Goal: Task Accomplishment & Management: Manage account settings

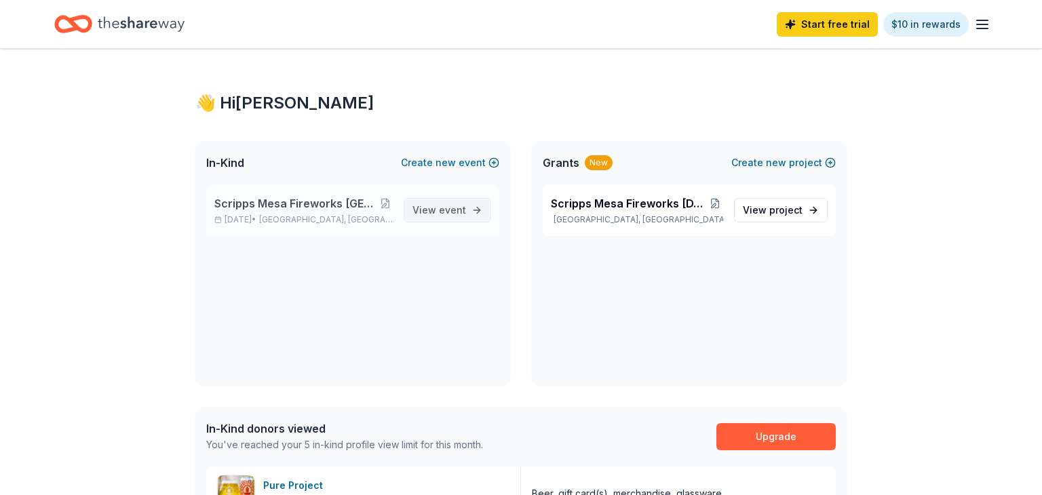
click at [446, 209] on span "event" at bounding box center [452, 210] width 27 height 12
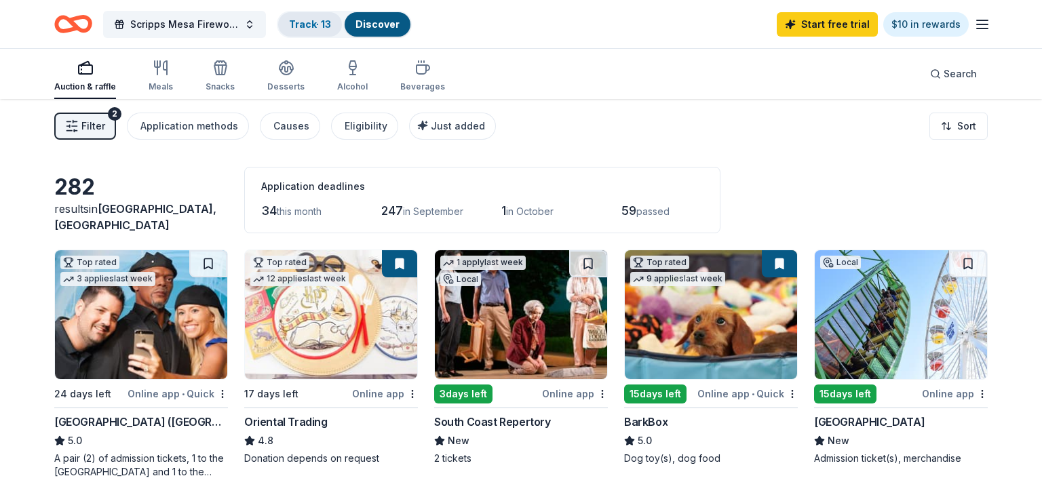
click at [303, 24] on link "Track · 13" at bounding box center [310, 24] width 42 height 12
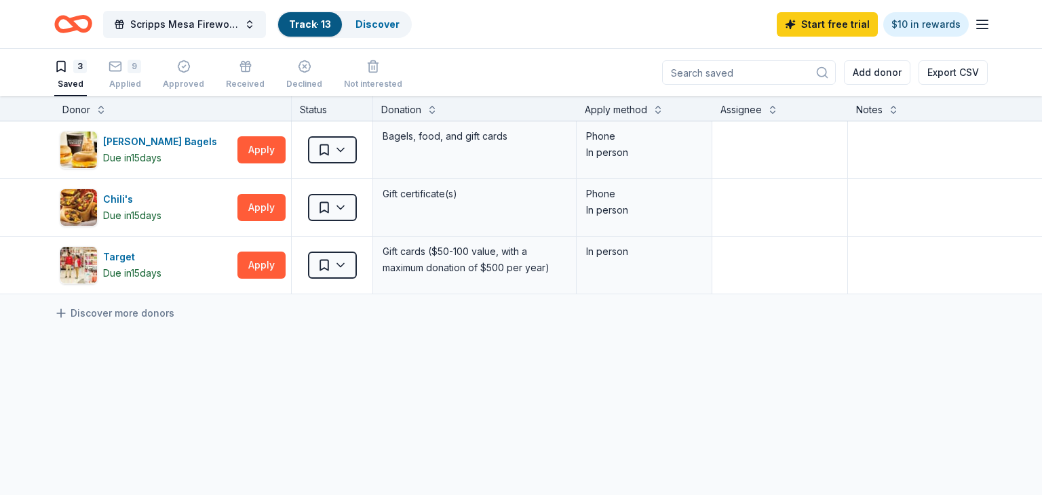
click at [313, 24] on link "Track · 13" at bounding box center [310, 24] width 42 height 12
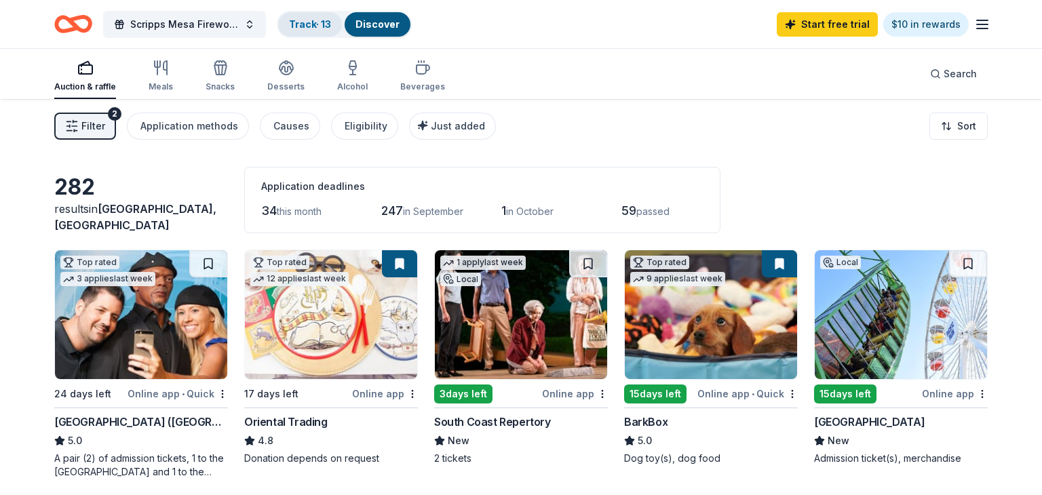
click at [313, 24] on link "Track · 13" at bounding box center [310, 24] width 42 height 12
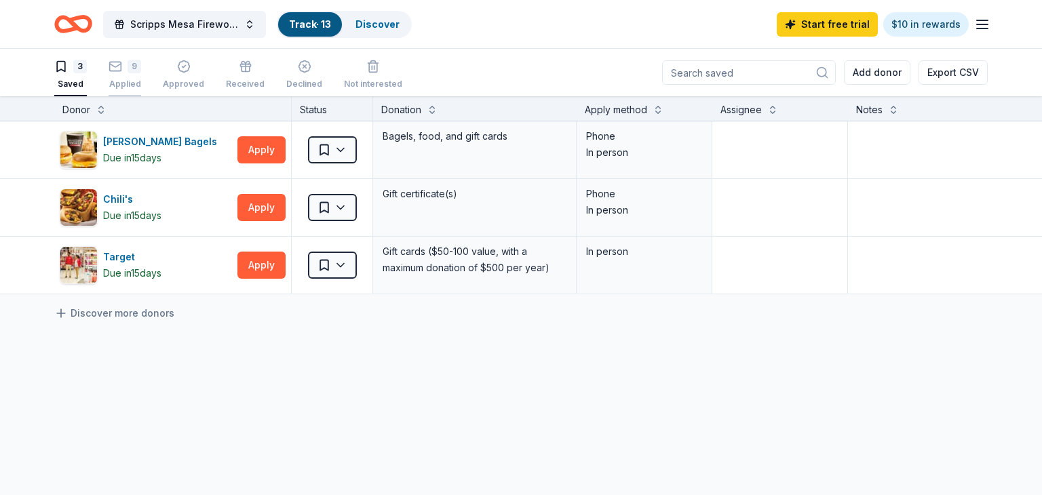
click at [126, 75] on div "9 Applied" at bounding box center [125, 75] width 33 height 30
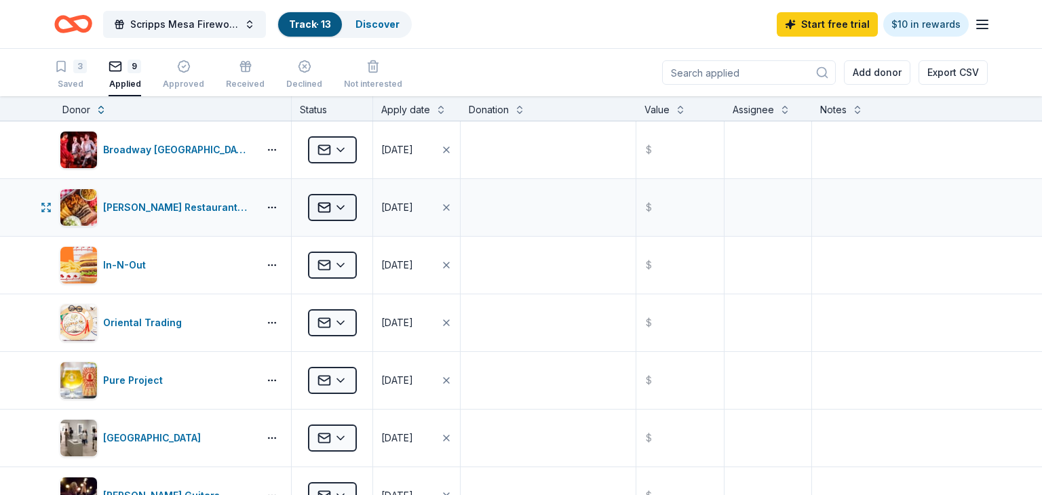
click at [343, 212] on html "Scripps Mesa Fireworks Mira Mesa Street Fair Booth Track · 13 Discover Start fr…" at bounding box center [521, 247] width 1042 height 495
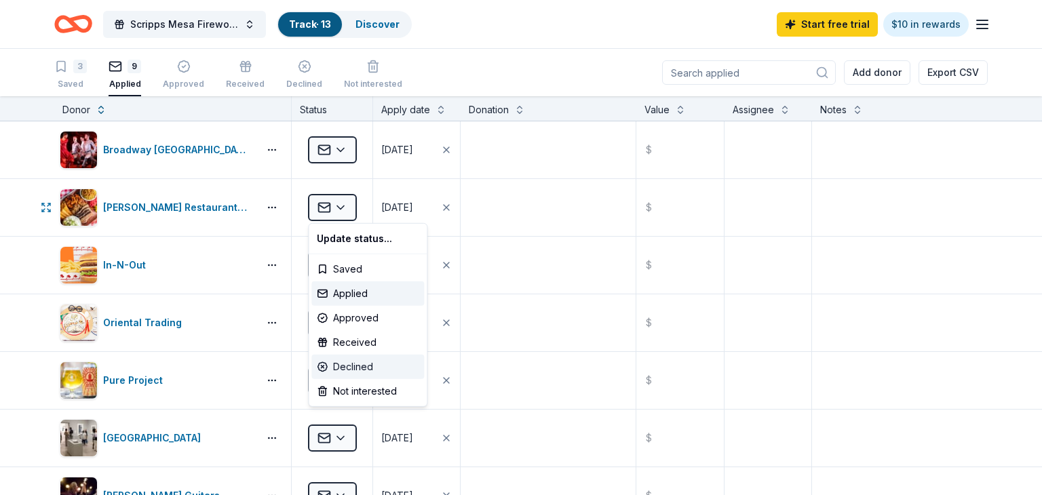
click at [338, 362] on div "Declined" at bounding box center [367, 367] width 113 height 24
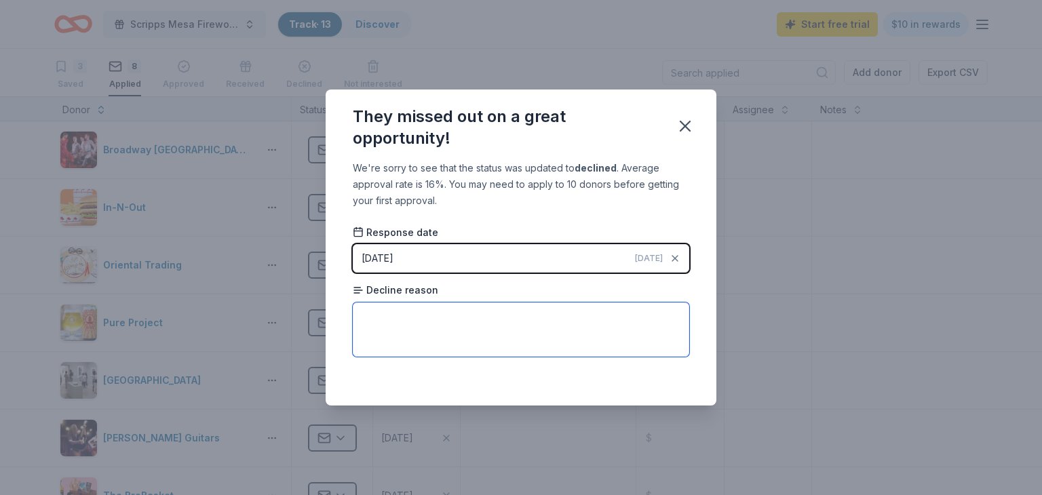
click at [500, 346] on textarea at bounding box center [521, 330] width 336 height 54
type textarea "Prefer vulnerable communities"
click at [387, 254] on div "[DATE]" at bounding box center [378, 258] width 32 height 16
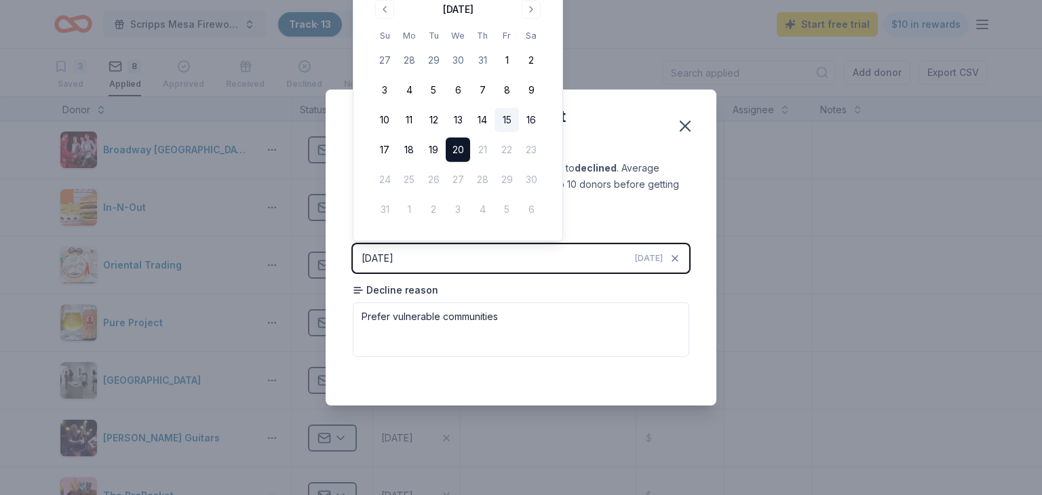
click at [503, 118] on button "15" at bounding box center [507, 120] width 24 height 24
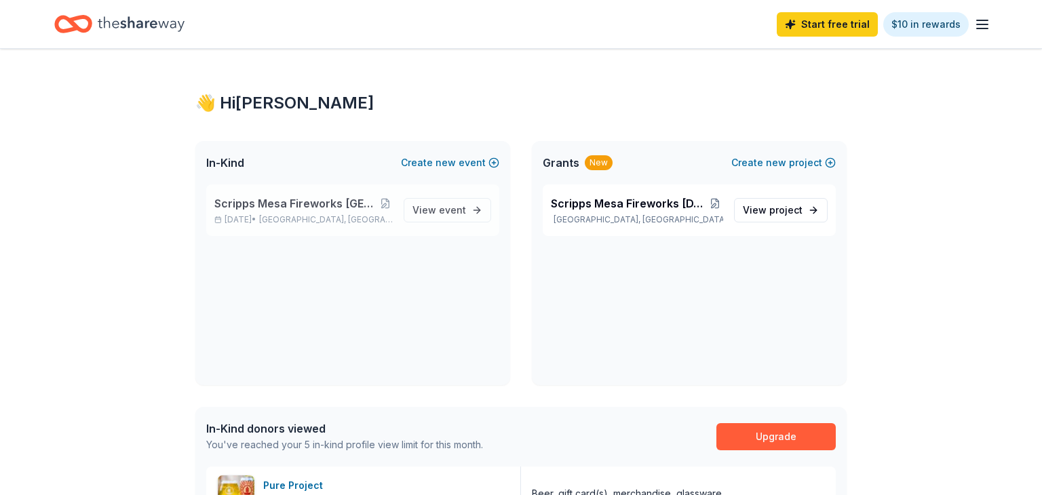
click at [306, 206] on span "Scripps Mesa Fireworks [GEOGRAPHIC_DATA] Fair Booth" at bounding box center [295, 203] width 163 height 16
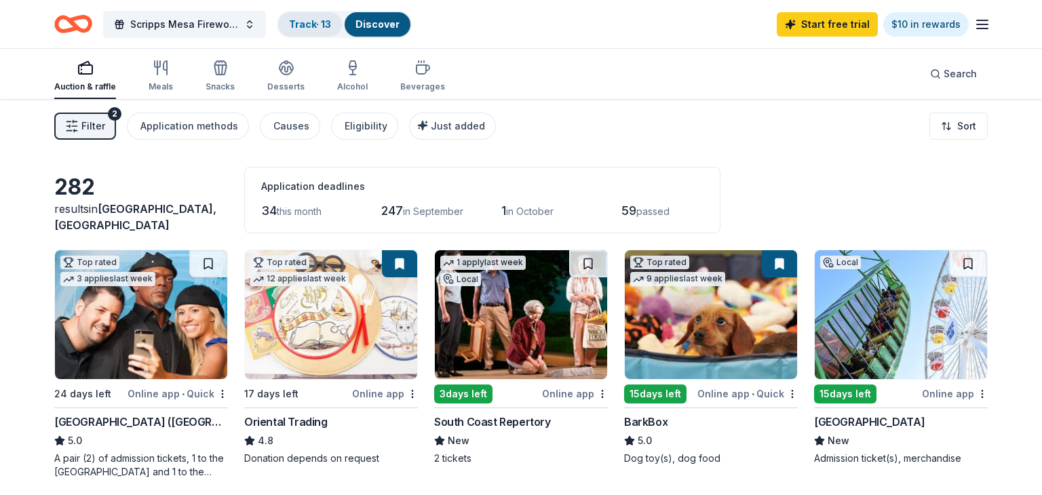
click at [317, 31] on div "Track · 13" at bounding box center [310, 24] width 64 height 24
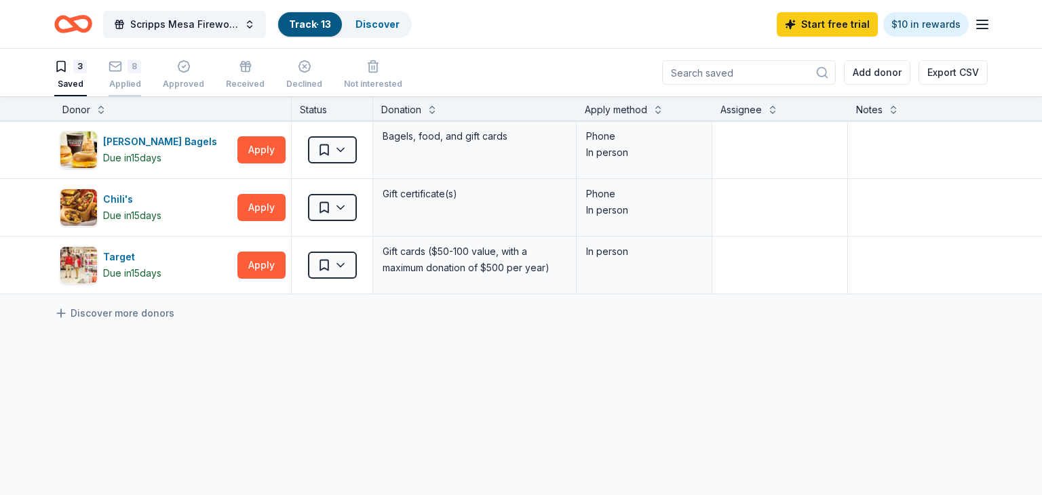
click at [124, 73] on div "8 Applied" at bounding box center [125, 75] width 33 height 30
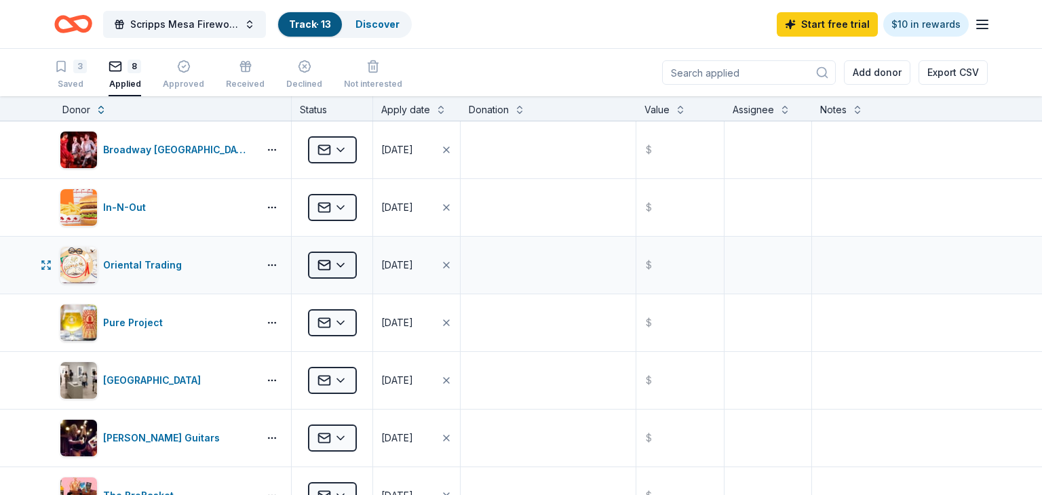
click at [341, 265] on html "Scripps Mesa Fireworks [GEOGRAPHIC_DATA] Fair Booth Track · 13 Discover Start f…" at bounding box center [521, 247] width 1042 height 495
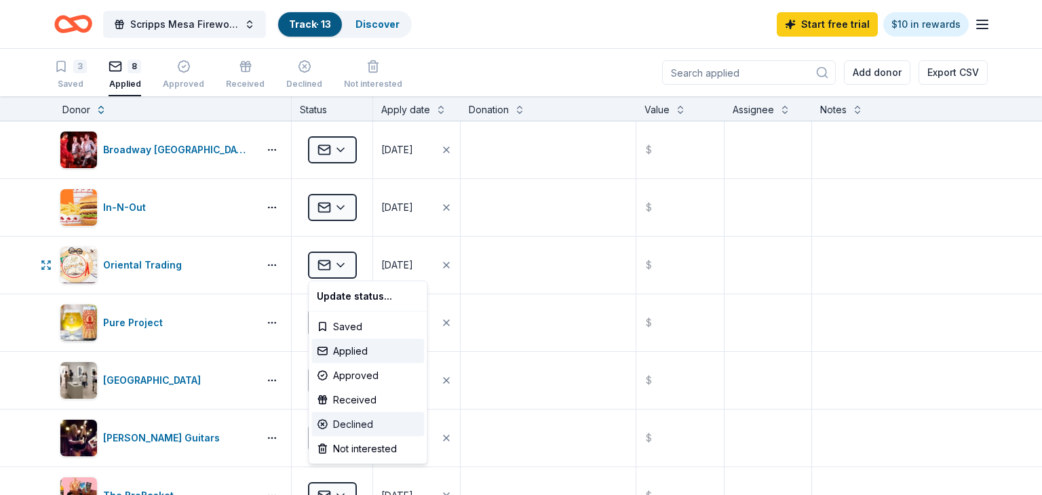
click at [342, 426] on div "Declined" at bounding box center [367, 424] width 113 height 24
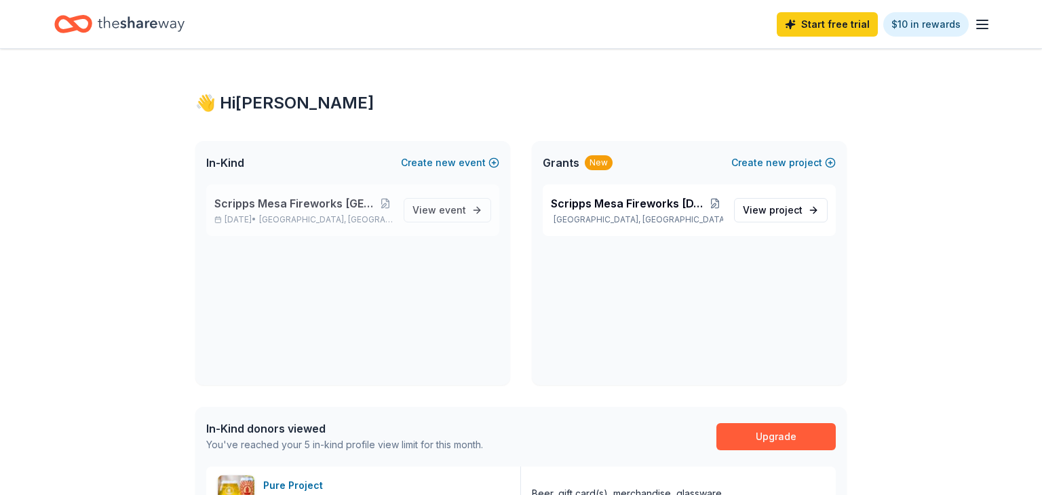
click at [330, 208] on span "Scripps Mesa Fireworks [GEOGRAPHIC_DATA] Fair Booth" at bounding box center [295, 203] width 163 height 16
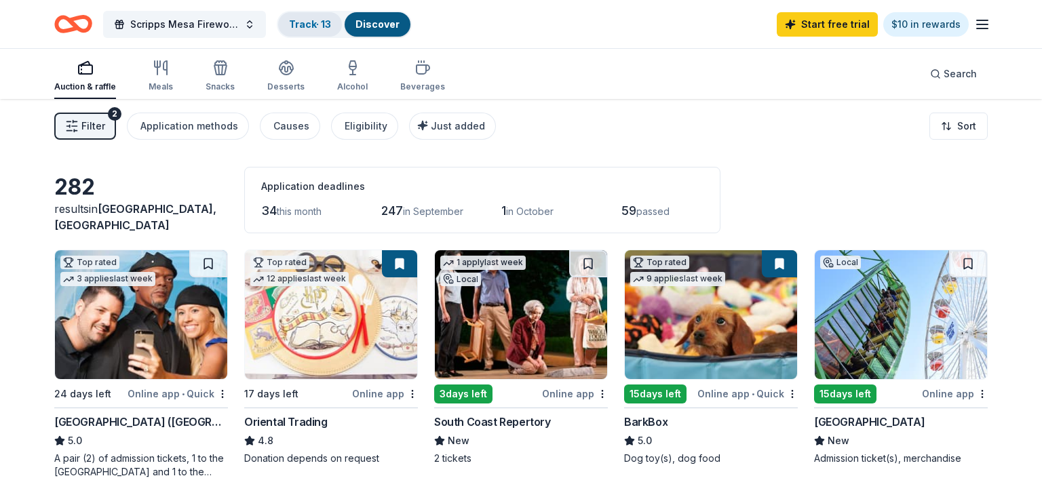
click at [309, 32] on div "Track · 13" at bounding box center [310, 24] width 64 height 24
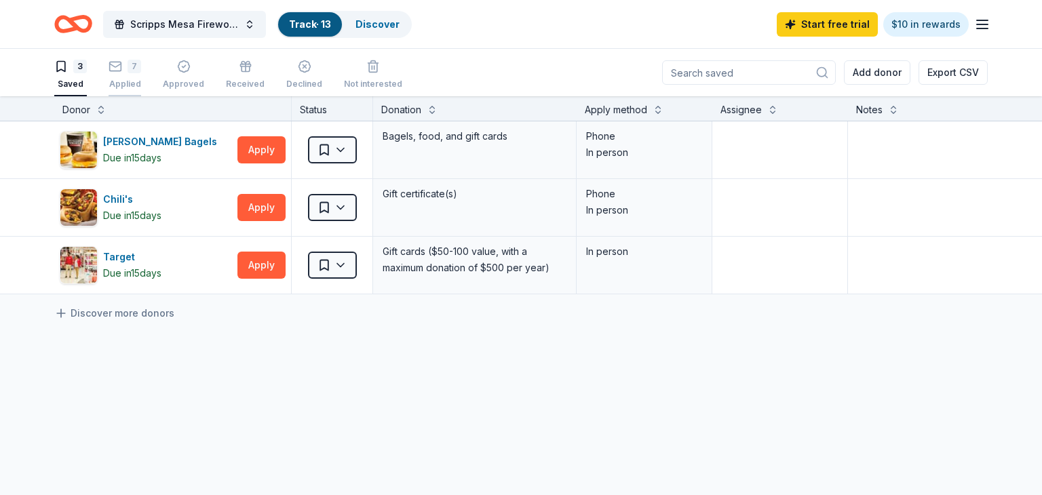
click at [117, 67] on icon "button" at bounding box center [116, 67] width 14 height 14
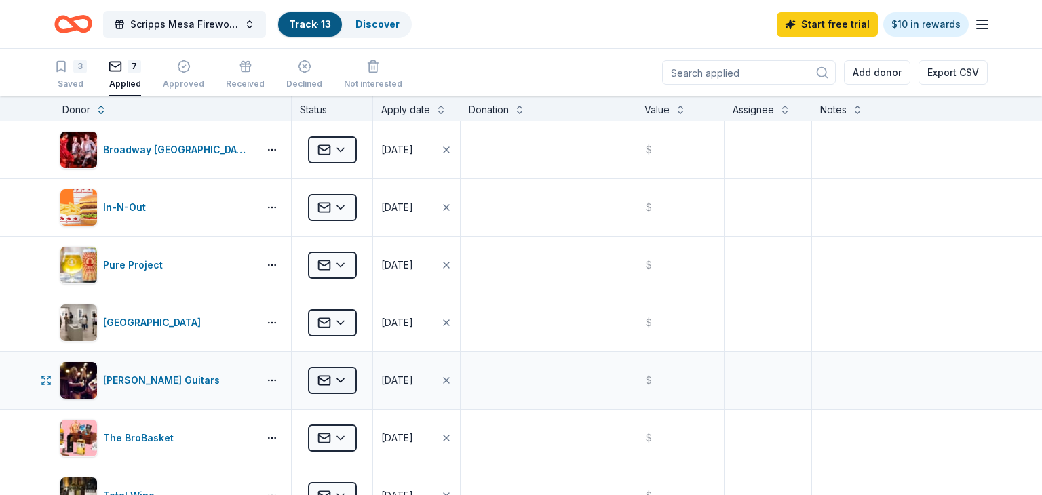
click at [334, 379] on html "Scripps Mesa Fireworks Mira Mesa Street Fair Booth Track · 13 Discover Start fr…" at bounding box center [521, 247] width 1042 height 495
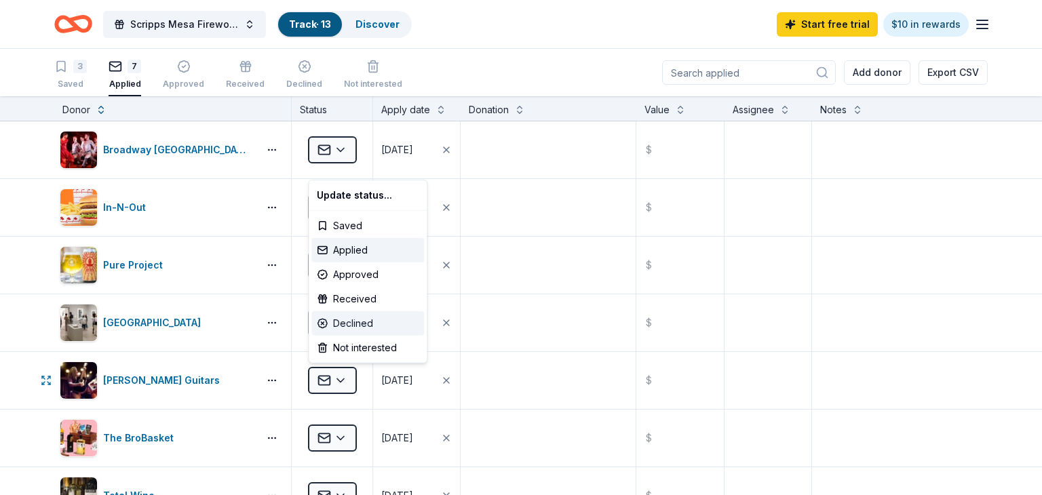
click at [351, 328] on div "Declined" at bounding box center [367, 323] width 113 height 24
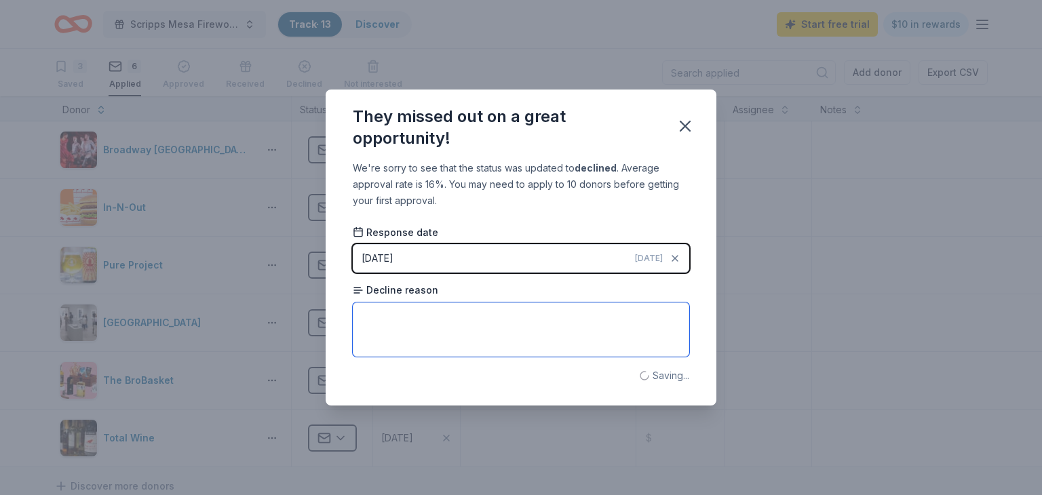
click at [374, 328] on textarea at bounding box center [521, 330] width 336 height 54
type textarea "submissions full"
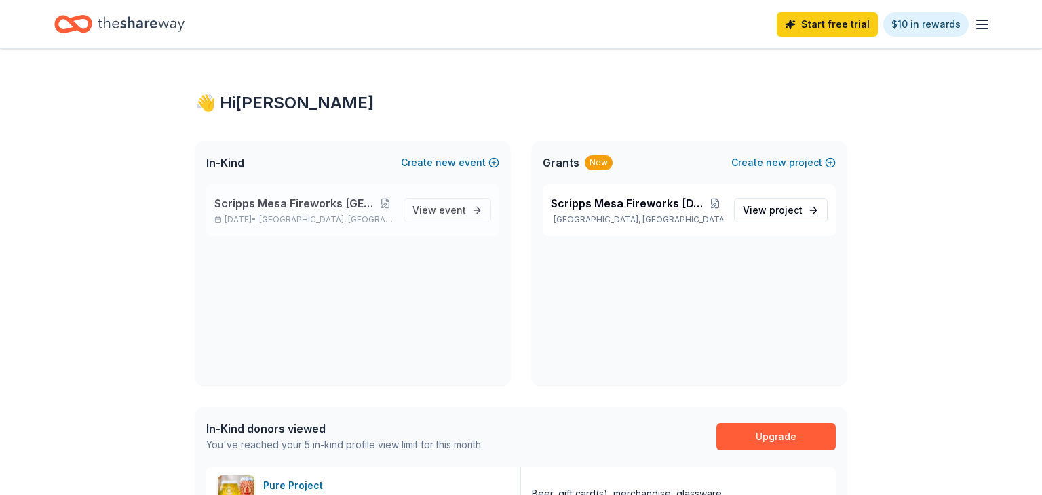
click at [269, 201] on span "Scripps Mesa Fireworks [GEOGRAPHIC_DATA] Fair Booth" at bounding box center [295, 203] width 163 height 16
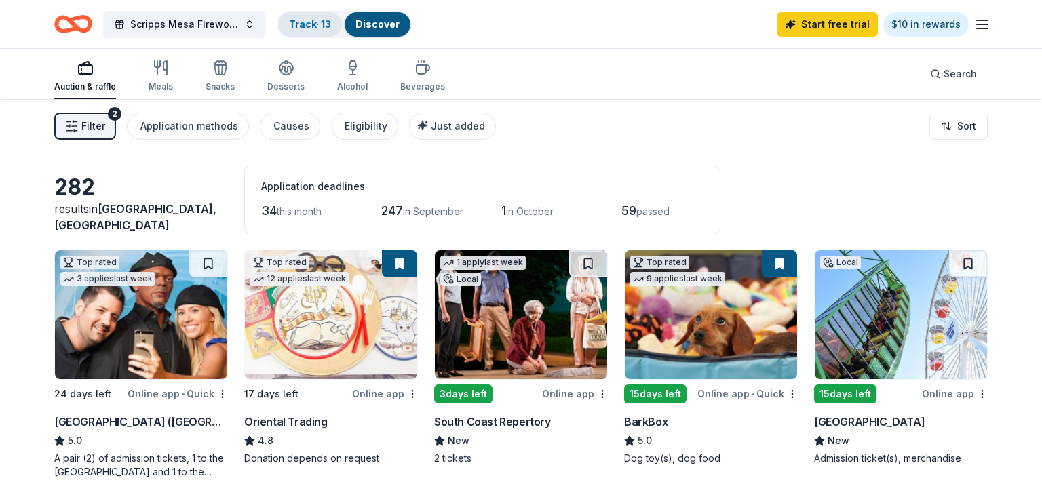
click at [294, 20] on link "Track · 13" at bounding box center [310, 24] width 42 height 12
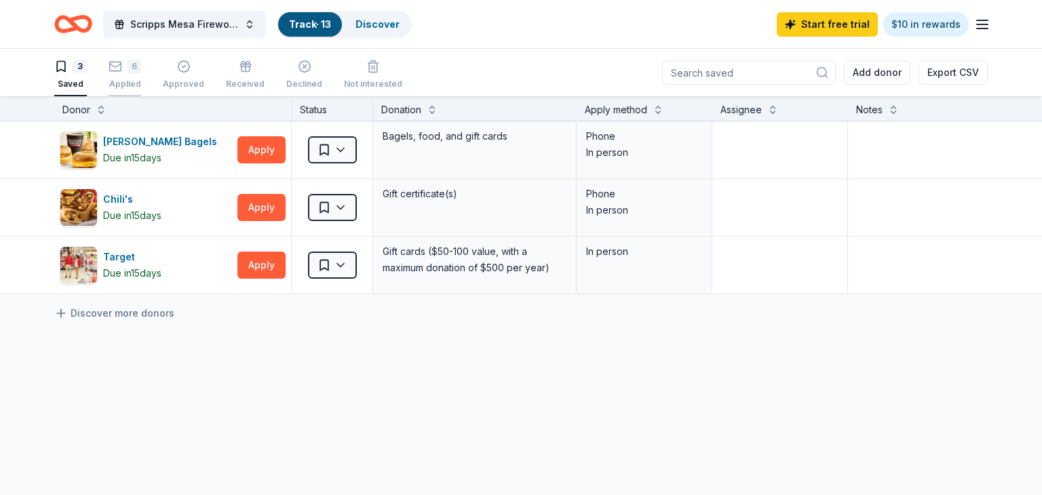
click at [125, 69] on div "6" at bounding box center [125, 67] width 33 height 14
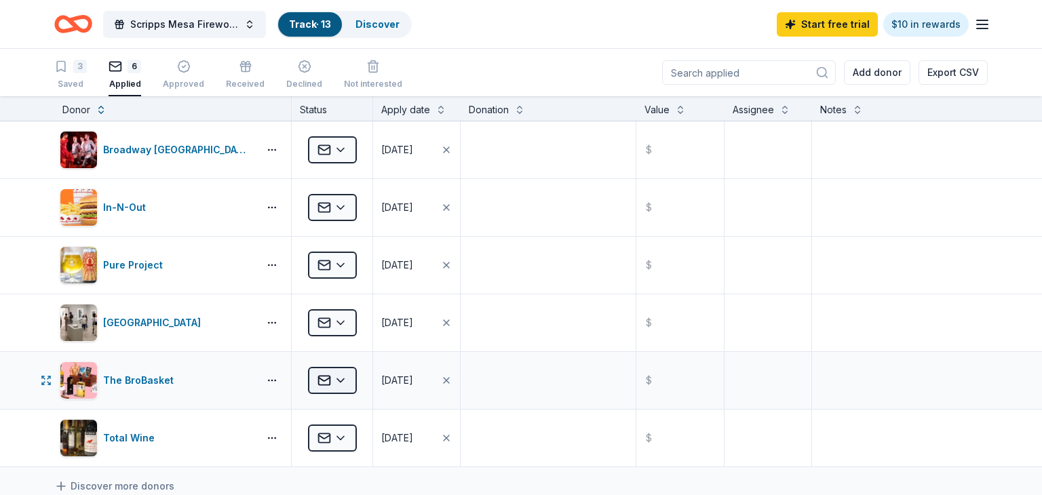
click at [332, 380] on html "Scripps Mesa Fireworks Mira Mesa Street Fair Booth Track · 13 Discover Start fr…" at bounding box center [521, 247] width 1042 height 495
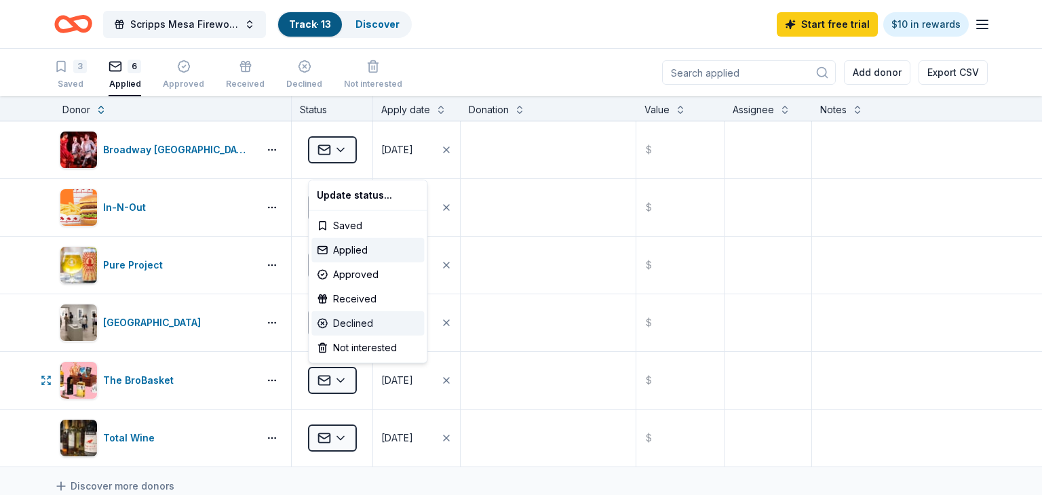
click at [347, 330] on div "Declined" at bounding box center [367, 323] width 113 height 24
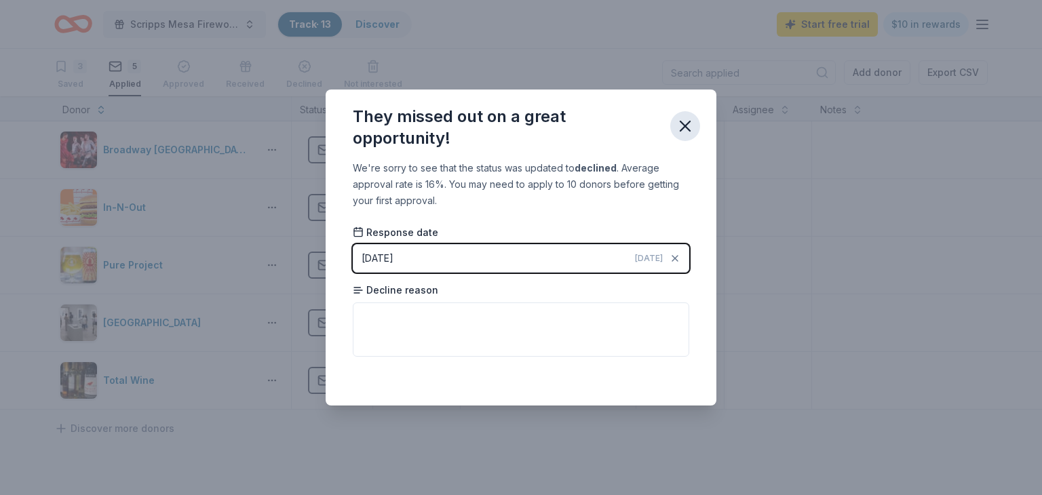
click at [685, 126] on icon "button" at bounding box center [684, 125] width 9 height 9
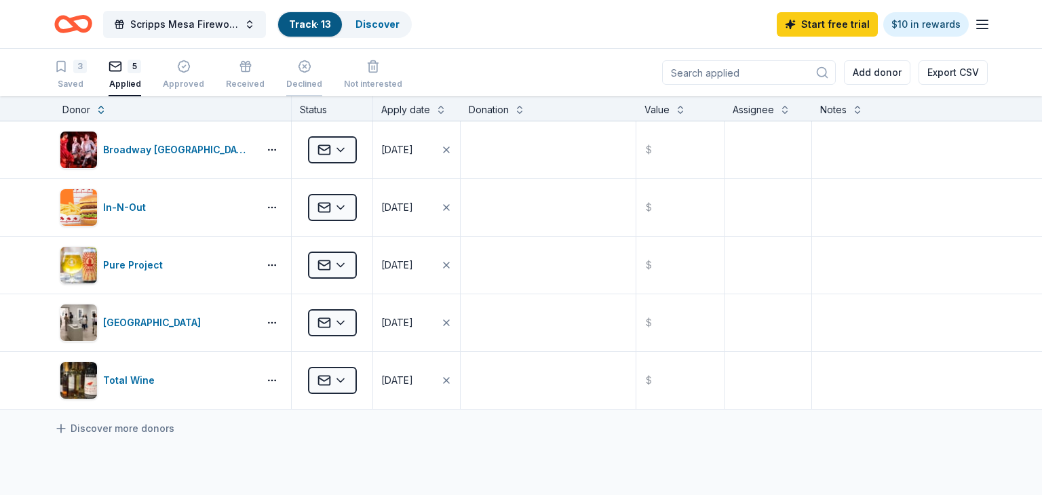
click at [312, 54] on button "Declined" at bounding box center [304, 75] width 36 height 42
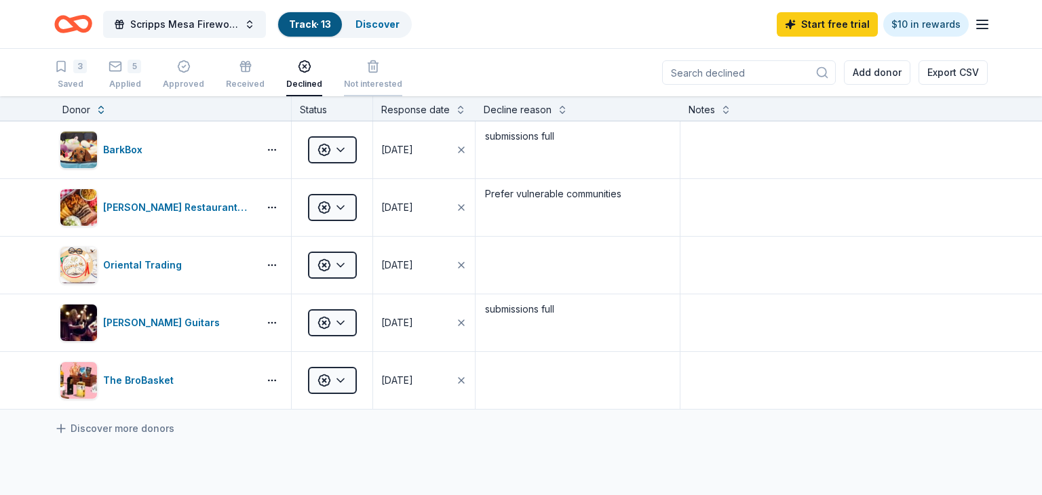
click at [367, 70] on icon "button" at bounding box center [373, 67] width 14 height 14
